Goal: Information Seeking & Learning: Learn about a topic

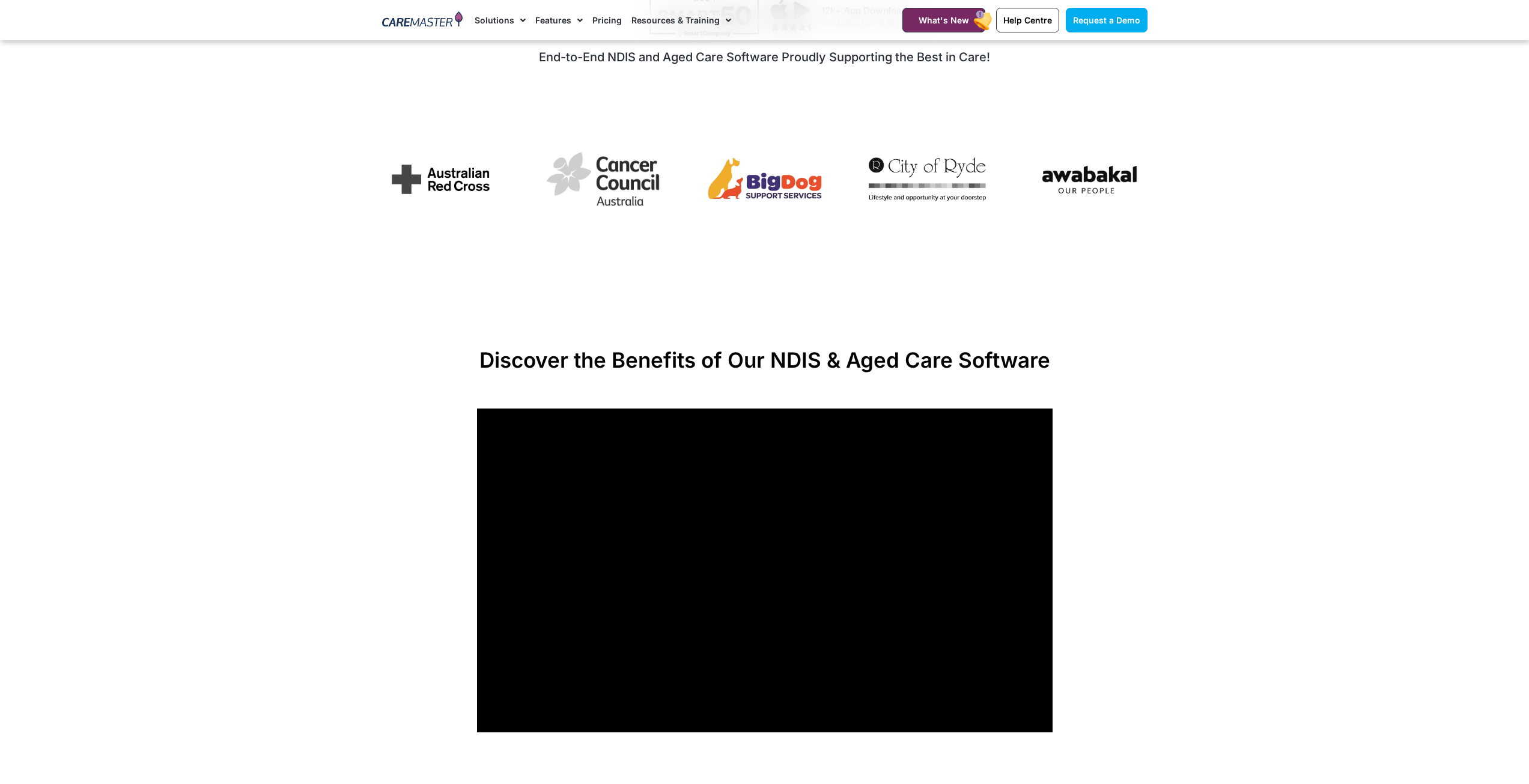
click at [1058, 211] on div "Image Carousel" at bounding box center [765, 181] width 766 height 92
click at [600, 182] on img "2 / 7" at bounding box center [603, 179] width 117 height 65
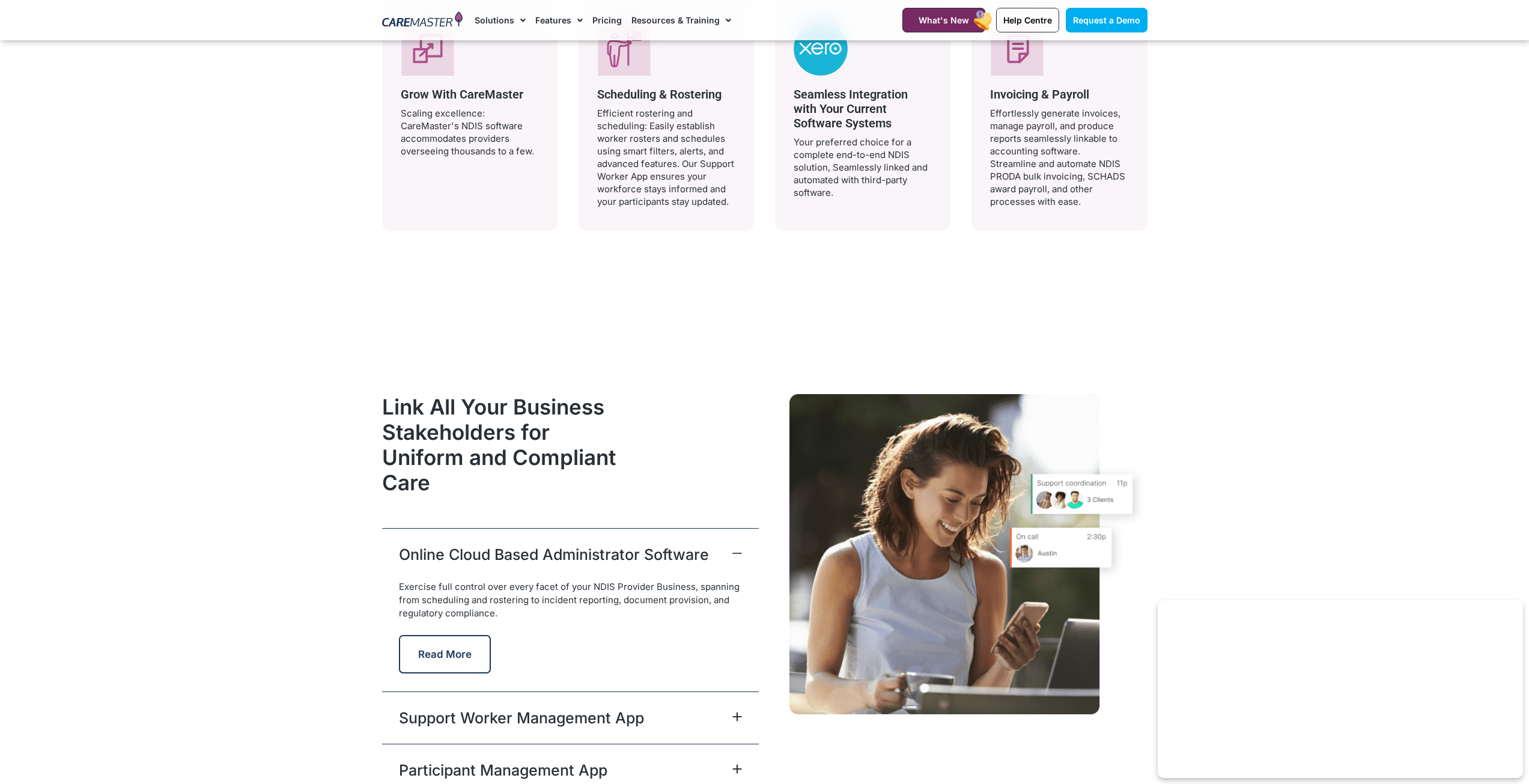
scroll to position [3123, 0]
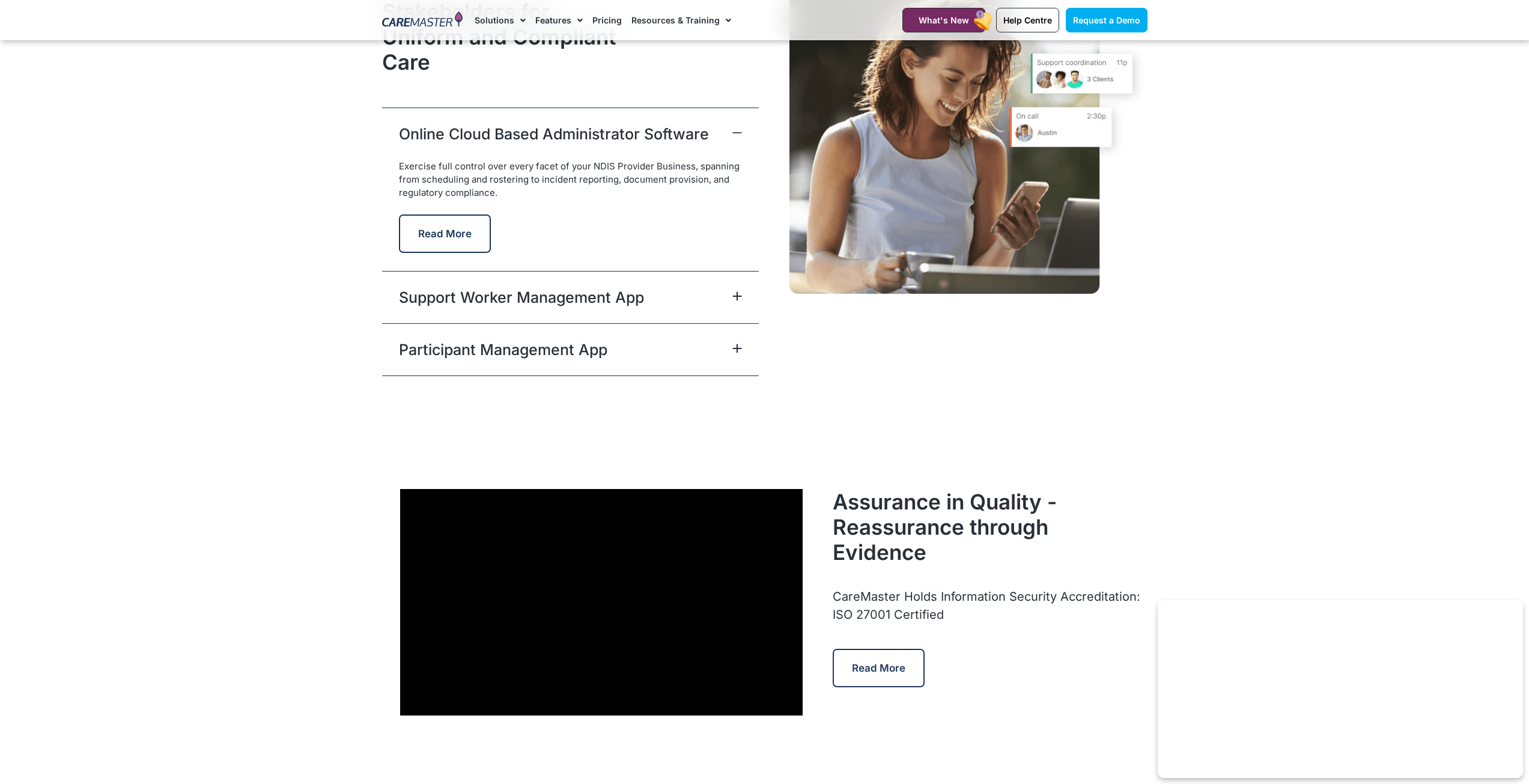
click at [660, 357] on div "Participant Management App" at bounding box center [571, 349] width 377 height 52
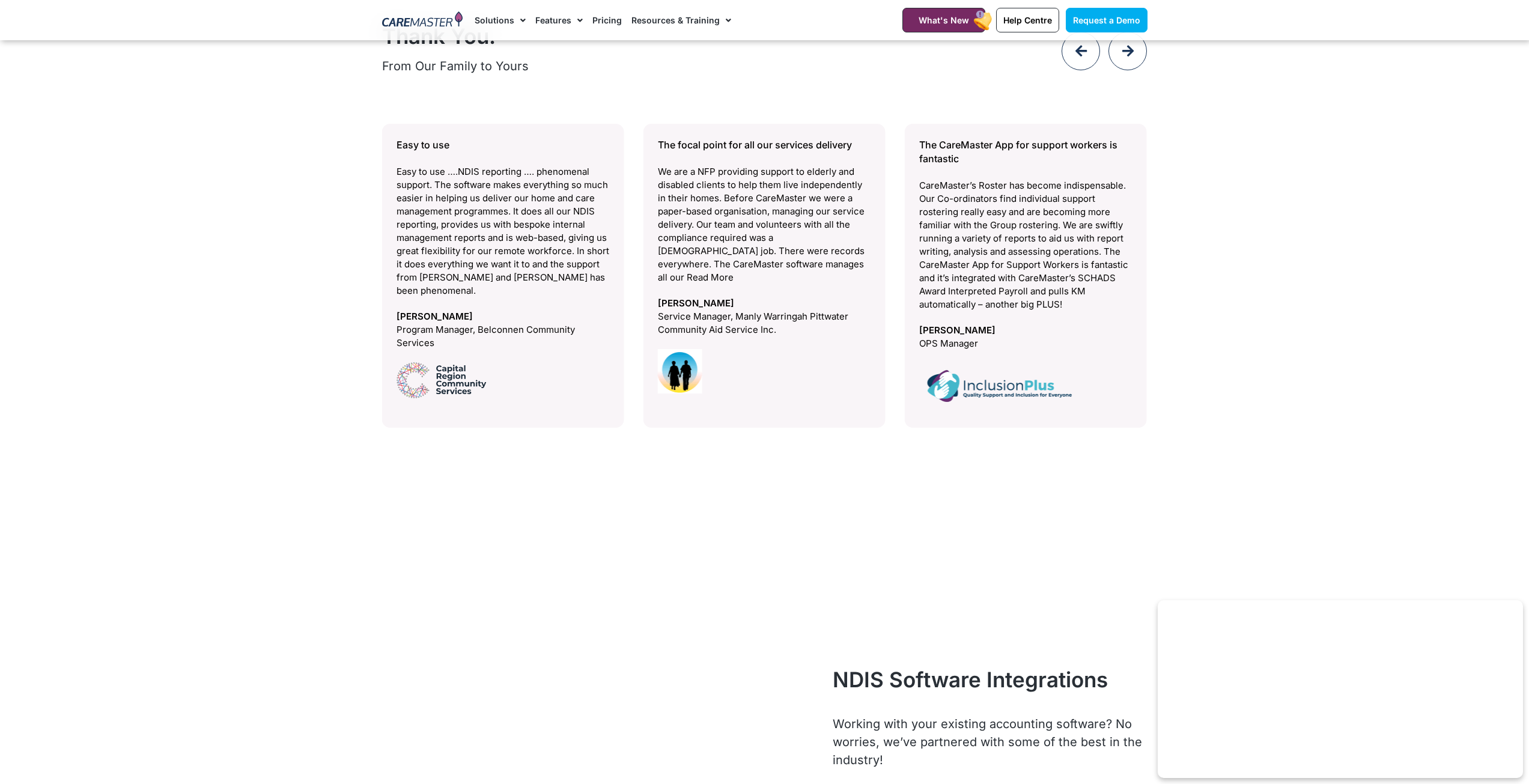
scroll to position [5406, 0]
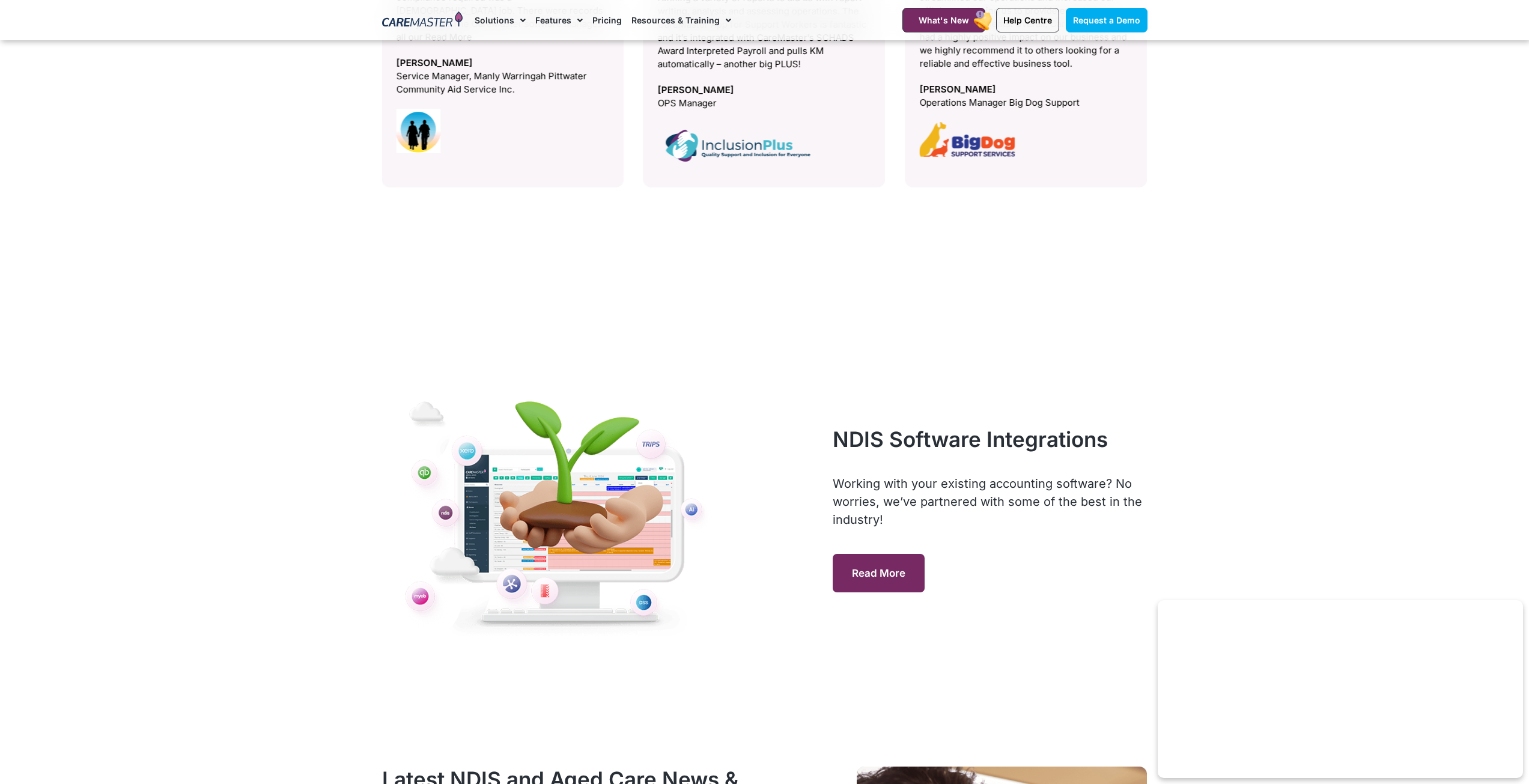
click at [898, 569] on span "Read More" at bounding box center [879, 573] width 53 height 12
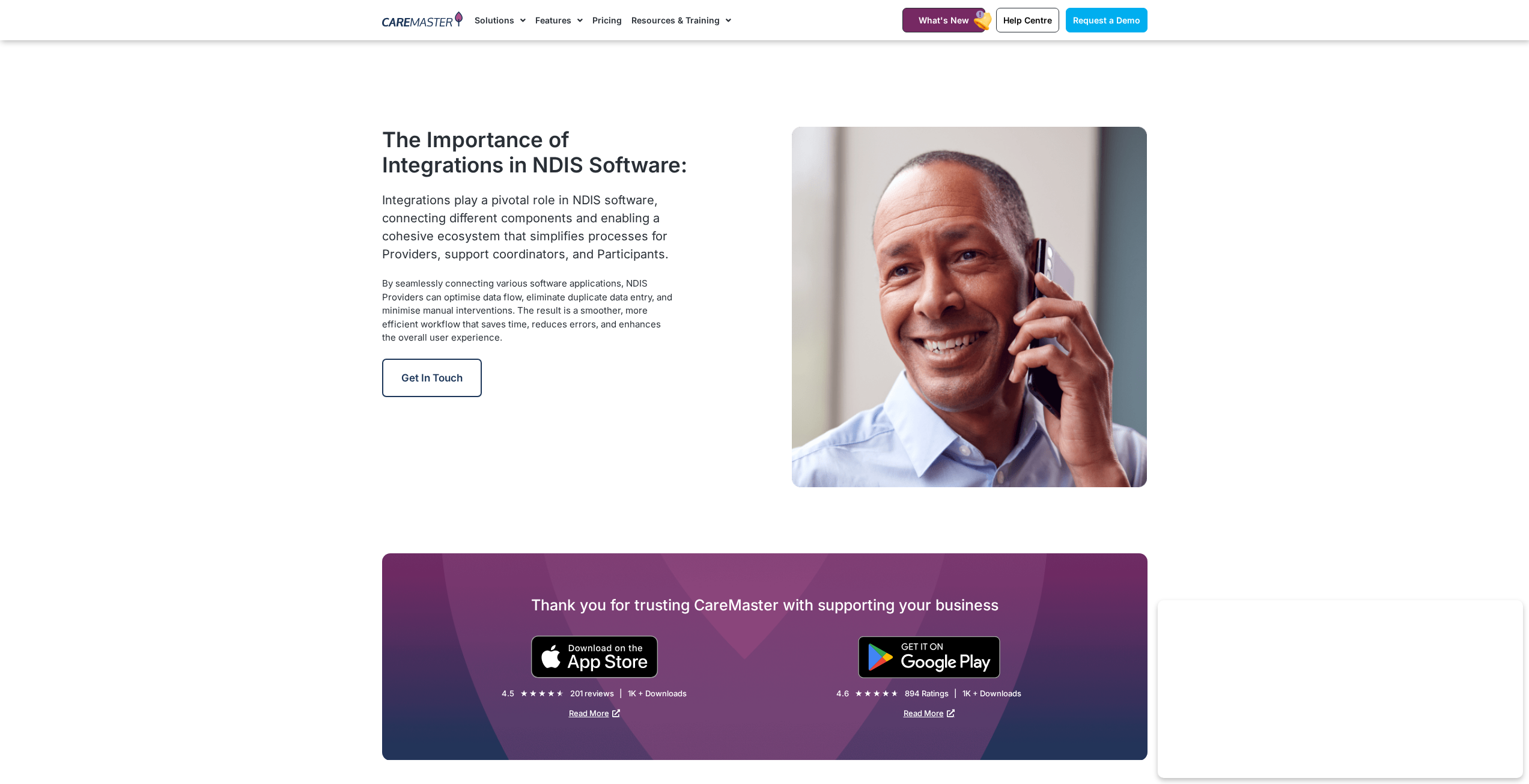
scroll to position [1622, 0]
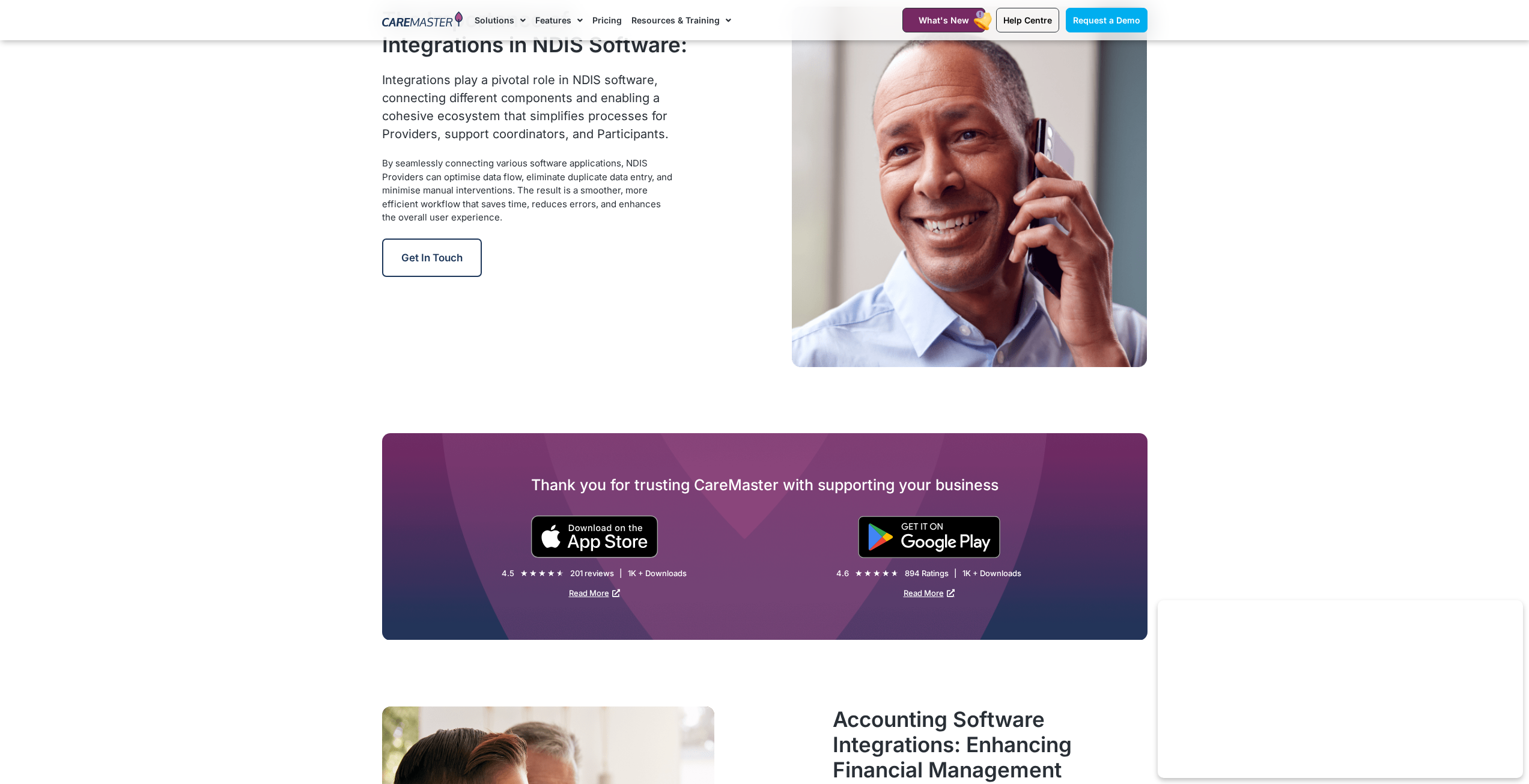
click at [878, 247] on img at bounding box center [970, 186] width 356 height 360
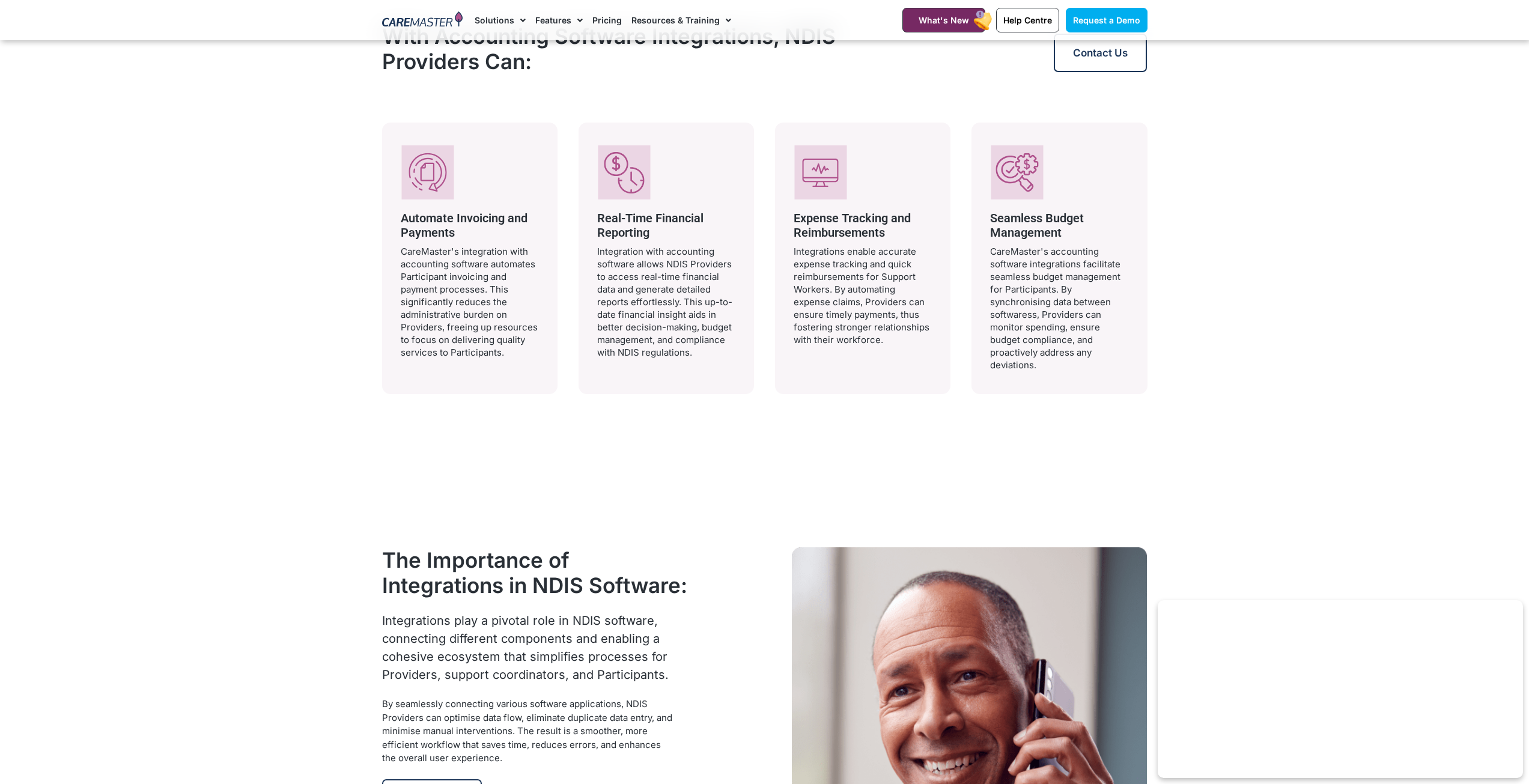
scroll to position [1021, 0]
